Goal: Transaction & Acquisition: Purchase product/service

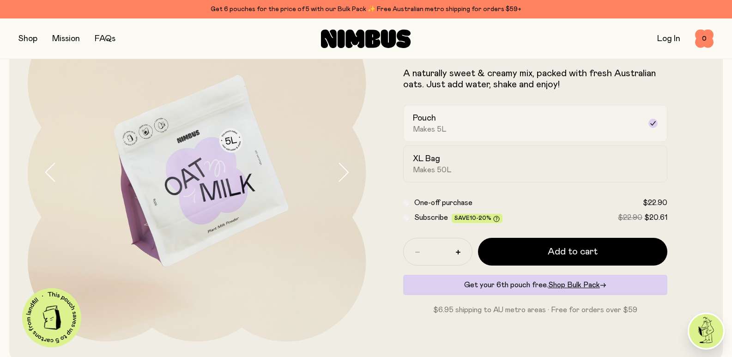
scroll to position [86, 0]
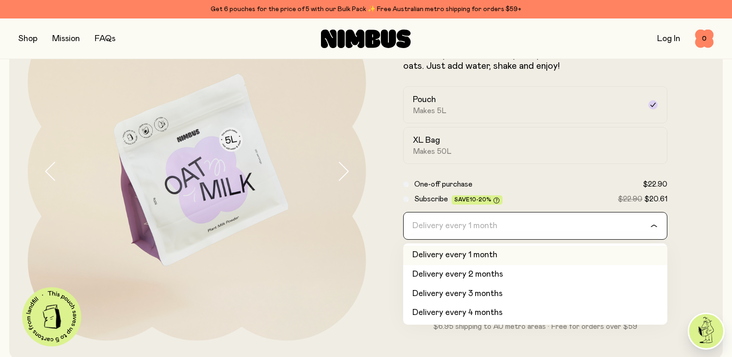
click at [656, 224] on div "Loading..." at bounding box center [659, 226] width 17 height 27
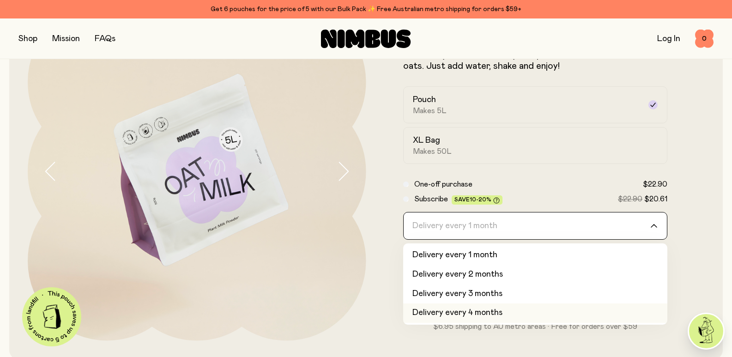
click at [580, 320] on li "Delivery every 4 months" at bounding box center [535, 313] width 265 height 19
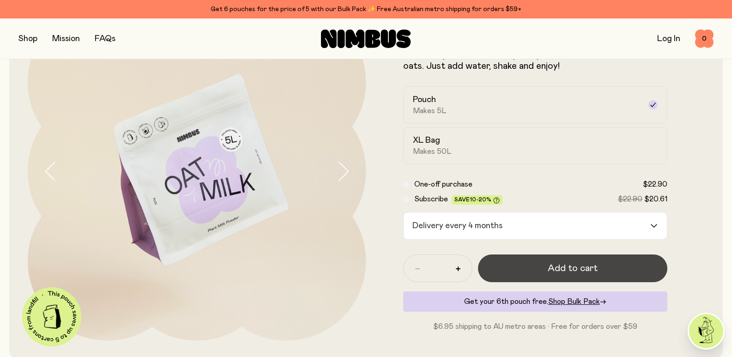
click at [544, 277] on button "Add to cart" at bounding box center [573, 269] width 190 height 28
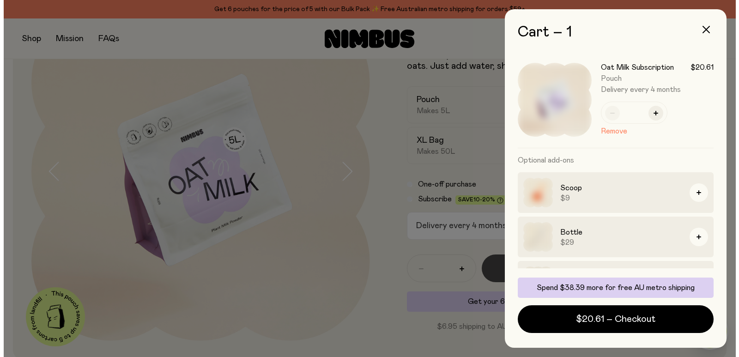
scroll to position [0, 0]
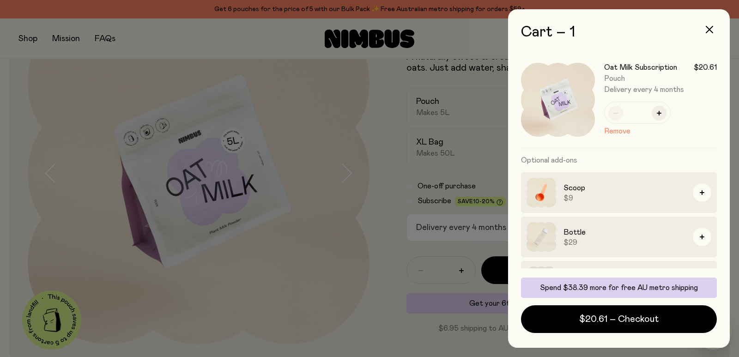
click at [546, 234] on img at bounding box center [542, 237] width 30 height 30
click at [305, 151] on div at bounding box center [369, 178] width 739 height 357
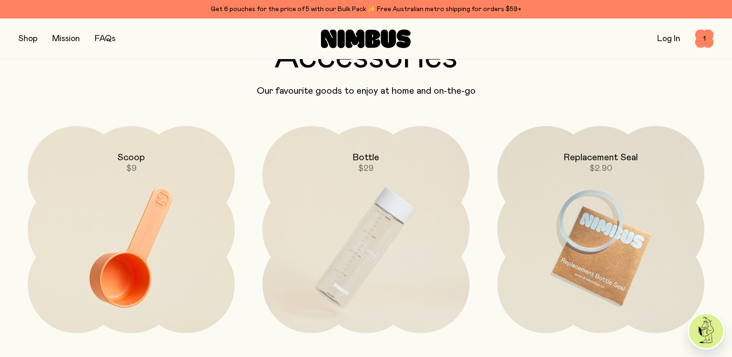
scroll to position [2105, 0]
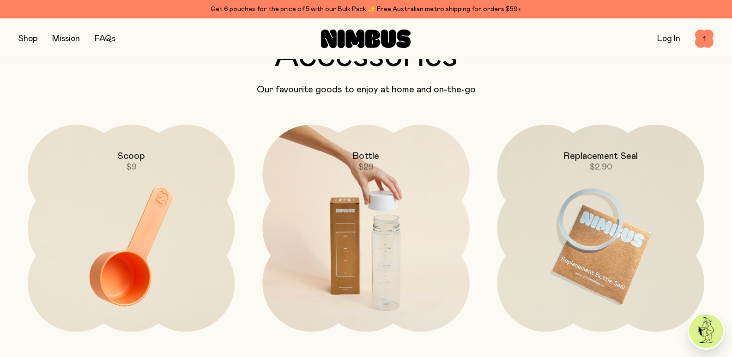
drag, startPoint x: 358, startPoint y: 238, endPoint x: 389, endPoint y: 287, distance: 58.3
click at [389, 287] on img at bounding box center [365, 247] width 207 height 244
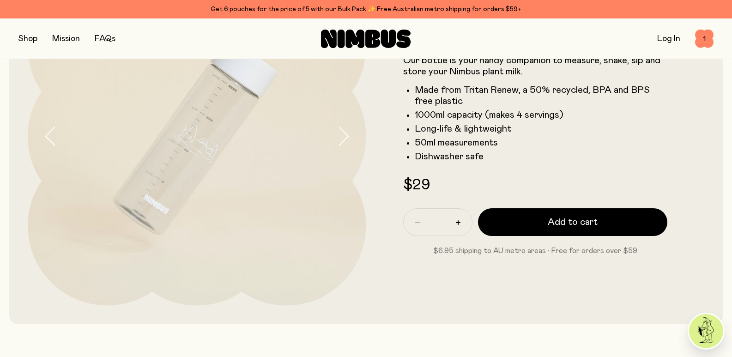
scroll to position [119, 0]
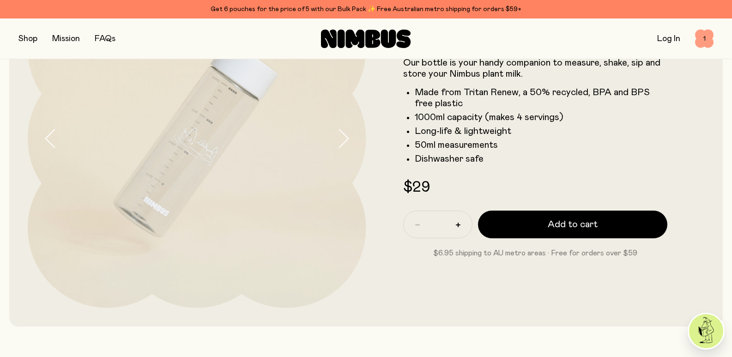
click at [702, 44] on span "1" at bounding box center [705, 39] width 18 height 18
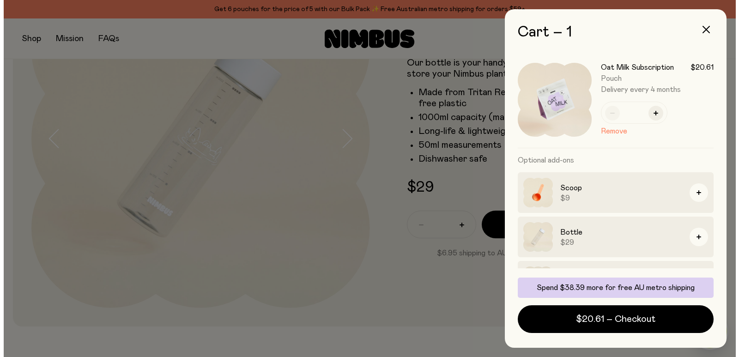
scroll to position [0, 0]
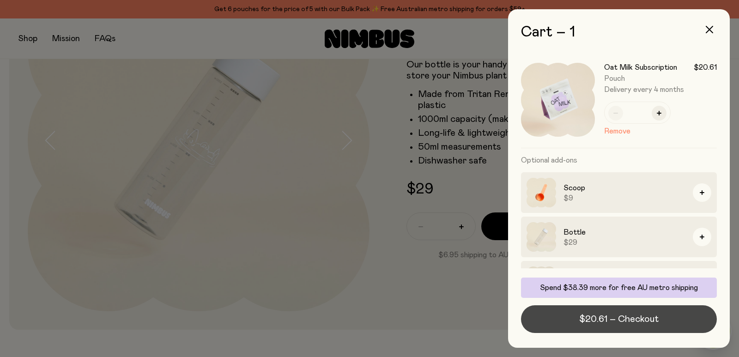
click at [633, 322] on span "$20.61 – Checkout" at bounding box center [619, 319] width 79 height 13
